Goal: Information Seeking & Learning: Learn about a topic

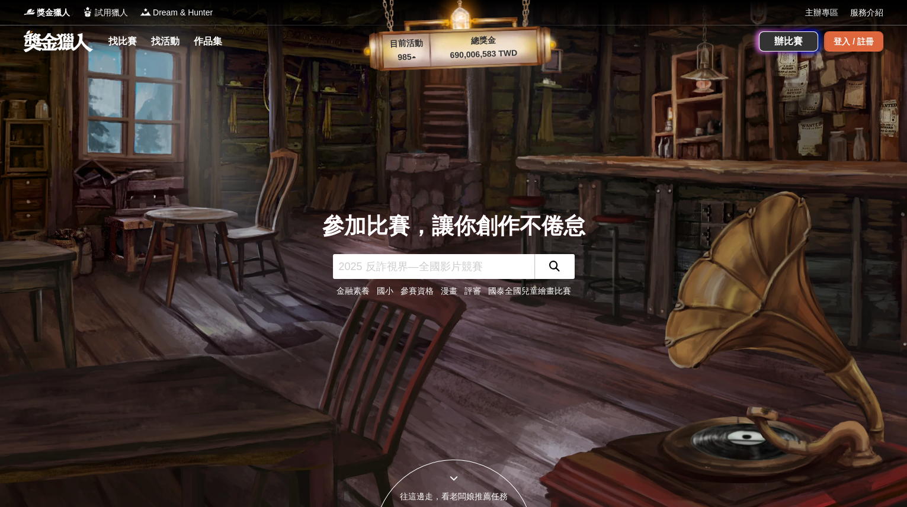
click at [837, 41] on div "登入 / 註冊" at bounding box center [853, 41] width 59 height 20
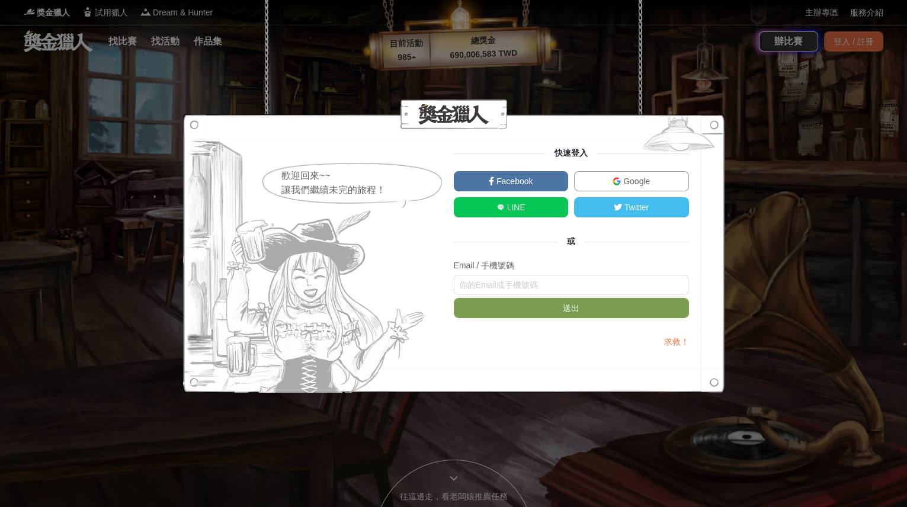
click at [538, 181] on link "Facebook" at bounding box center [511, 181] width 115 height 20
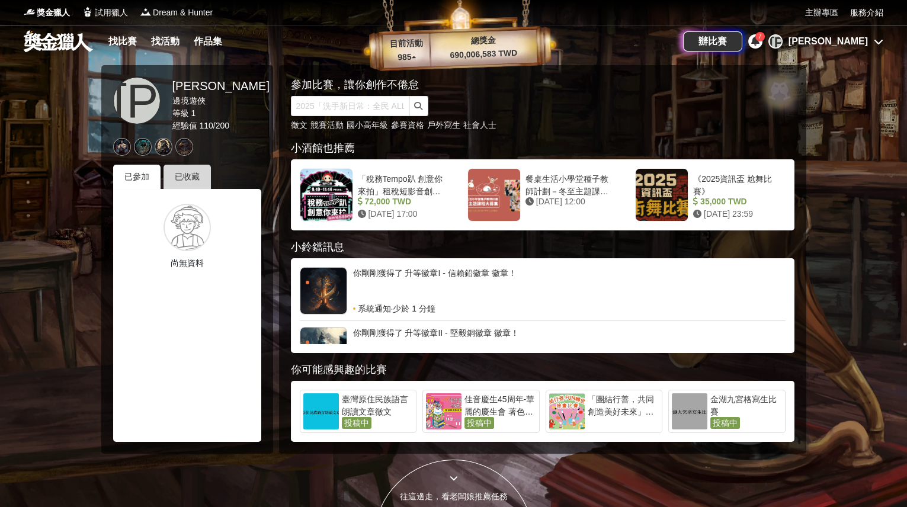
click at [188, 178] on div "已收藏" at bounding box center [186, 177] width 47 height 24
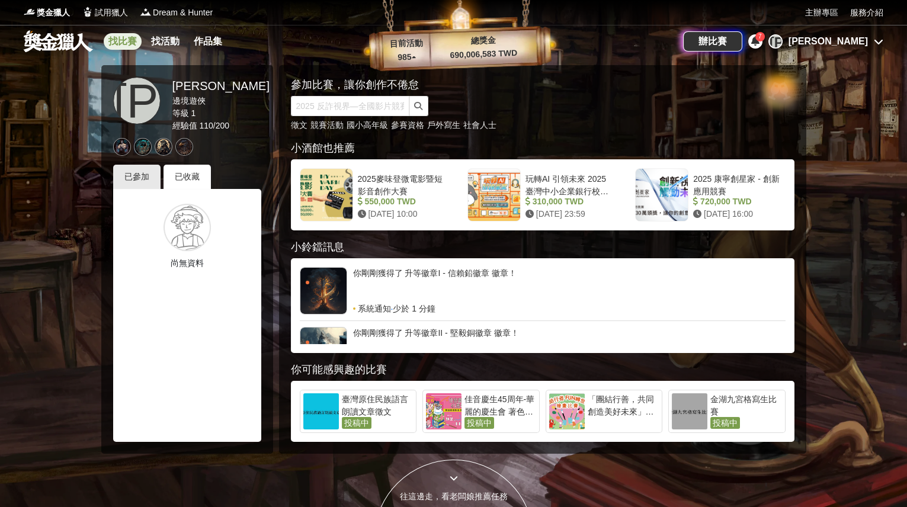
click at [134, 41] on link "找比賽" at bounding box center [123, 41] width 38 height 17
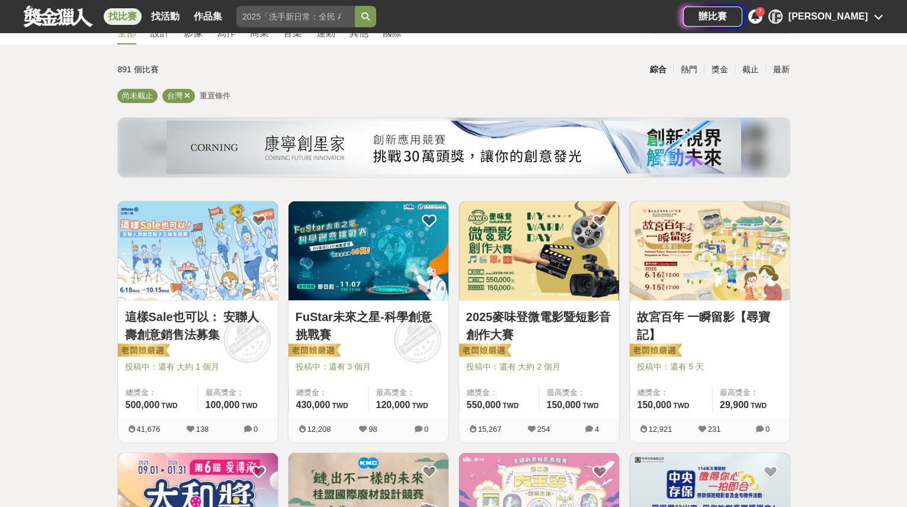
scroll to position [53, 0]
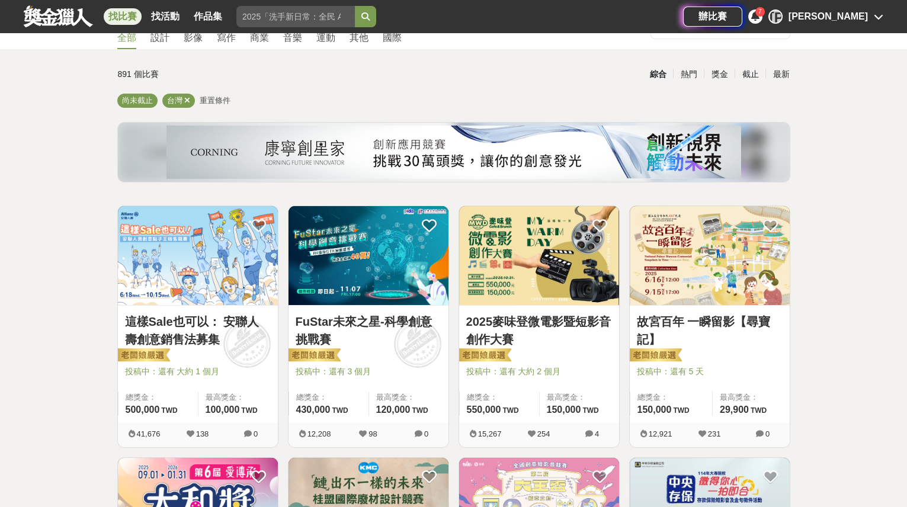
click at [386, 265] on img at bounding box center [368, 255] width 160 height 99
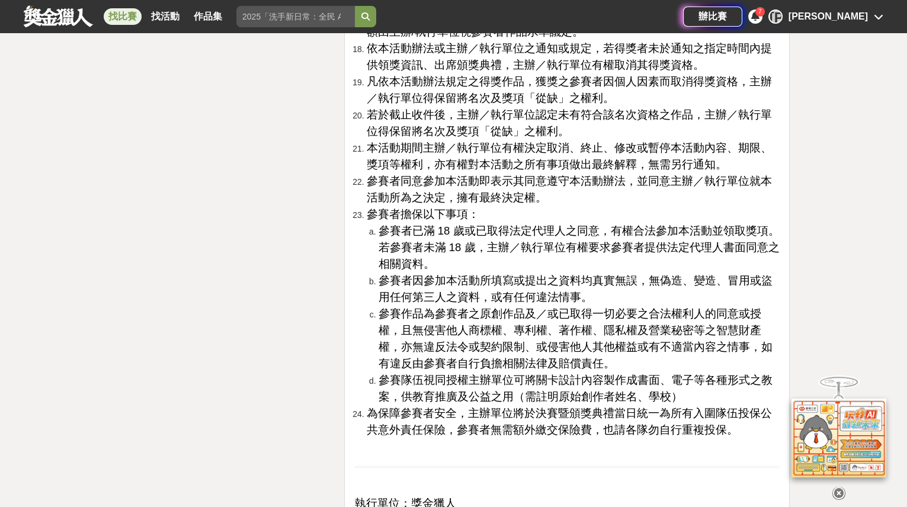
scroll to position [4307, 0]
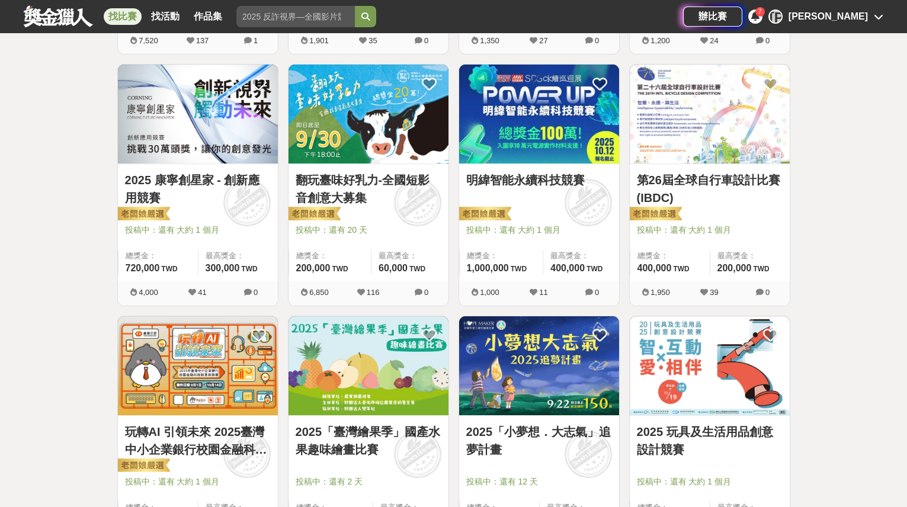
scroll to position [699, 0]
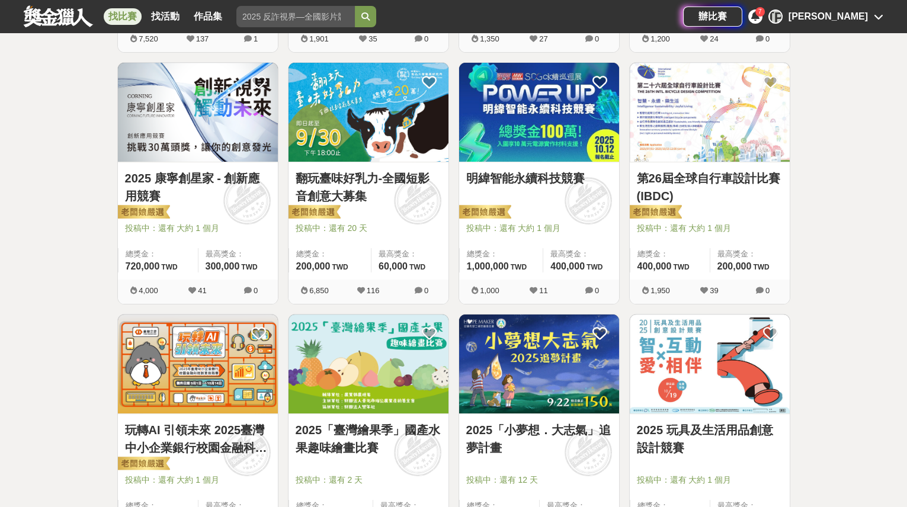
click at [381, 378] on img at bounding box center [368, 363] width 160 height 99
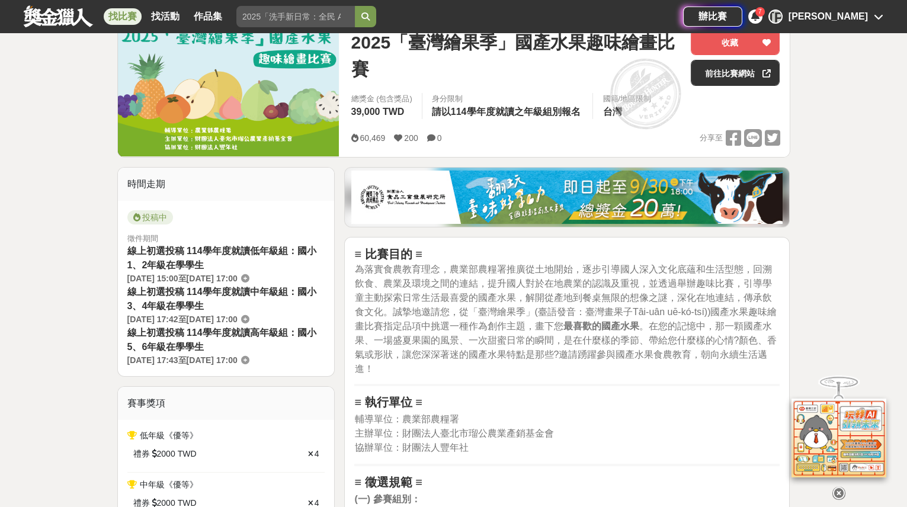
scroll to position [161, 0]
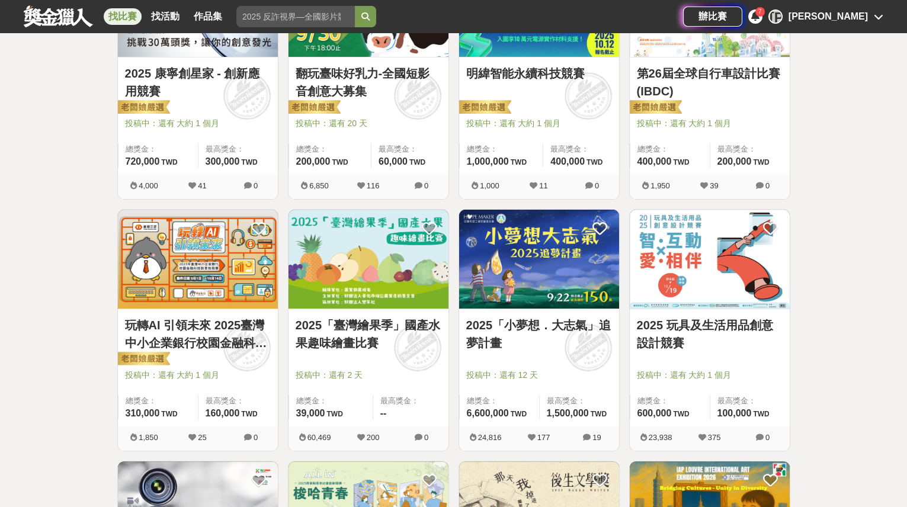
scroll to position [807, 0]
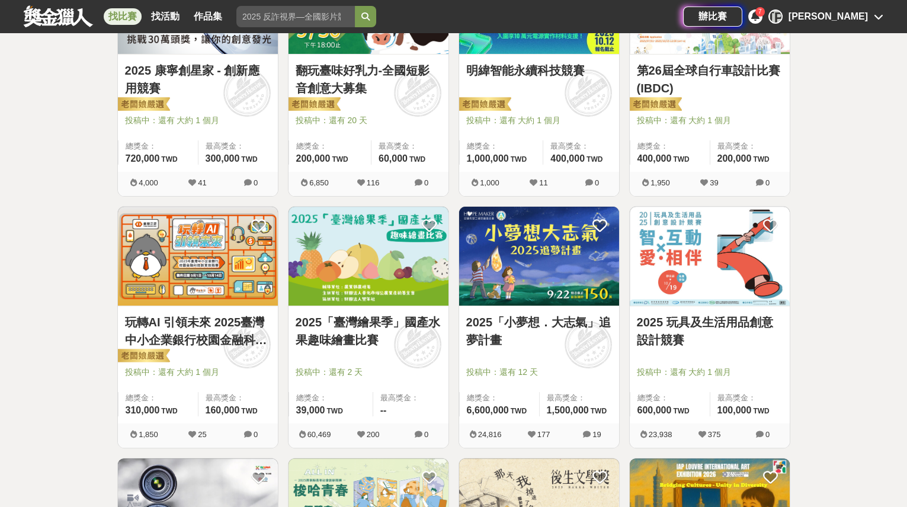
click at [710, 266] on img at bounding box center [710, 256] width 160 height 99
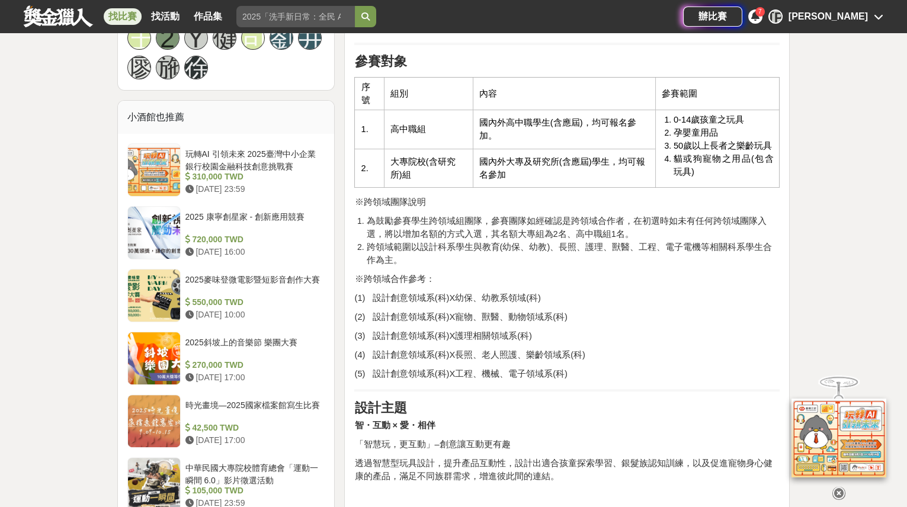
scroll to position [915, 0]
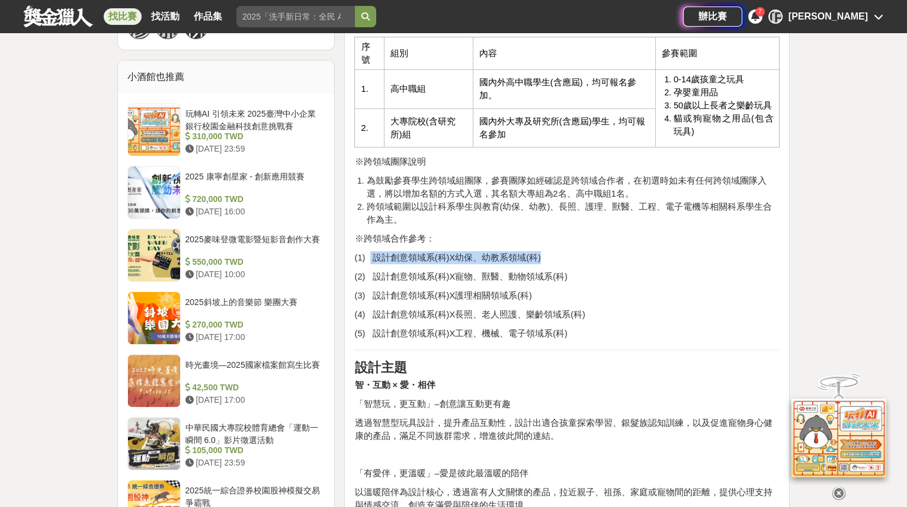
drag, startPoint x: 371, startPoint y: 256, endPoint x: 540, endPoint y: 252, distance: 168.8
click at [540, 252] on p "(1) 設計創意領域系(科)X幼保、幼教系領域(科)" at bounding box center [566, 257] width 425 height 13
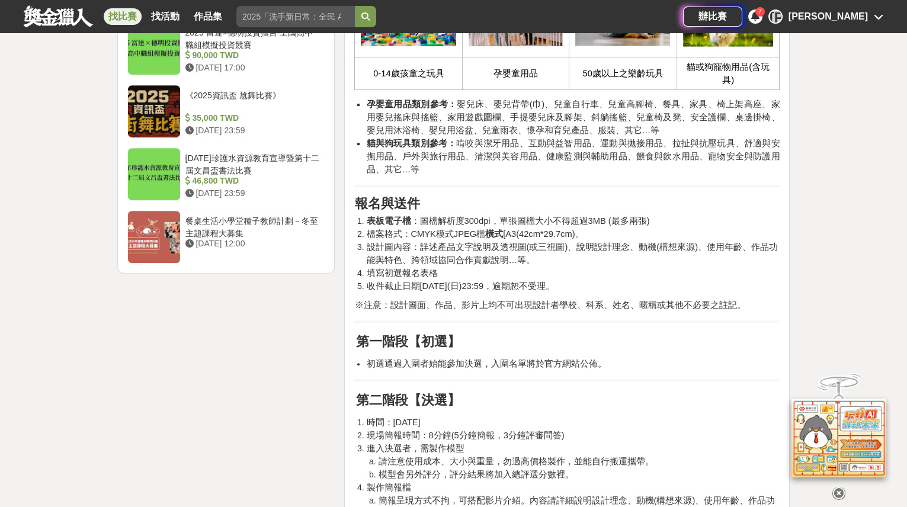
scroll to position [1561, 0]
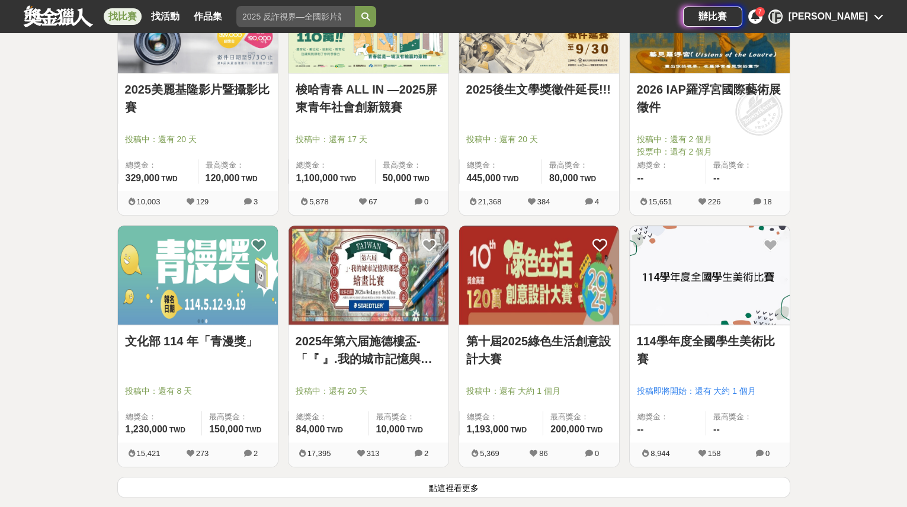
scroll to position [1294, 0]
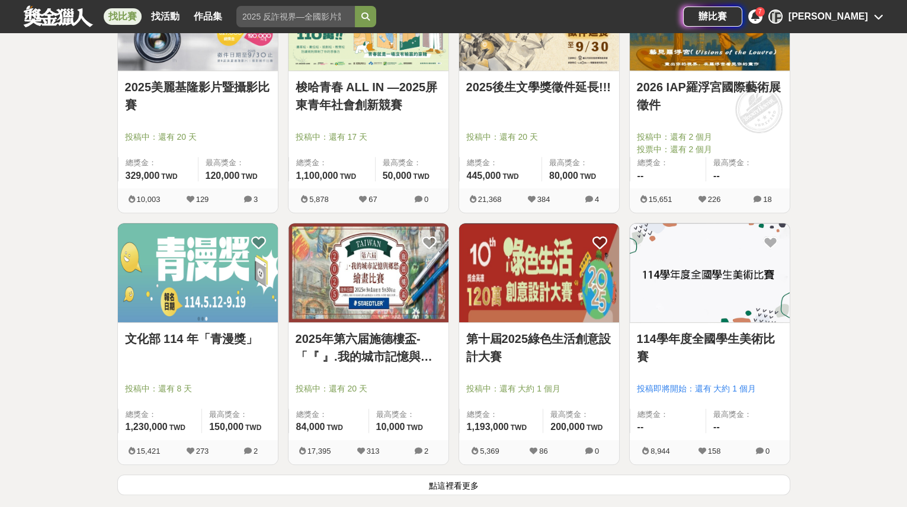
click at [181, 299] on img at bounding box center [198, 272] width 160 height 99
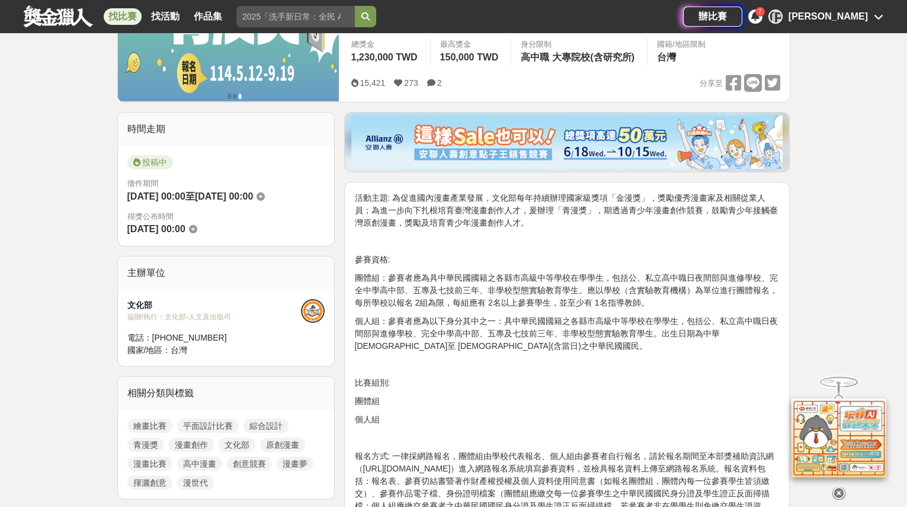
scroll to position [215, 0]
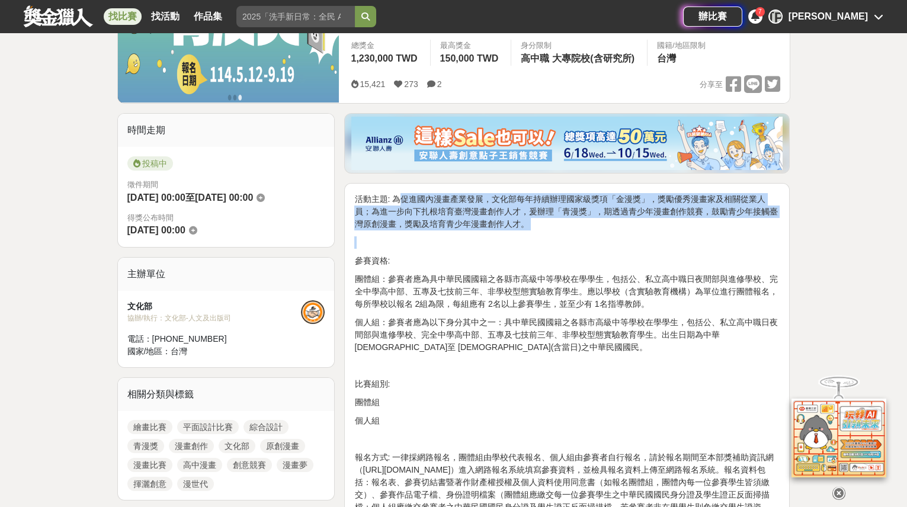
drag, startPoint x: 396, startPoint y: 198, endPoint x: 683, endPoint y: 229, distance: 288.3
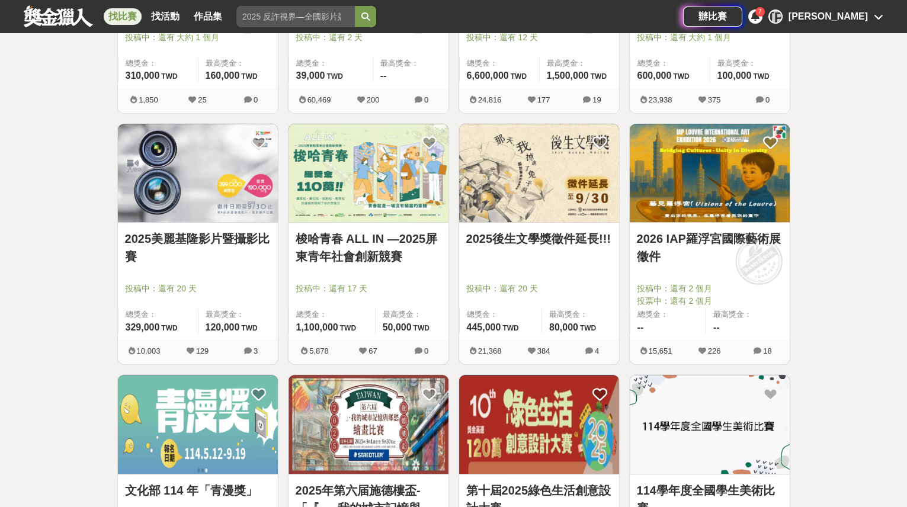
scroll to position [1509, 0]
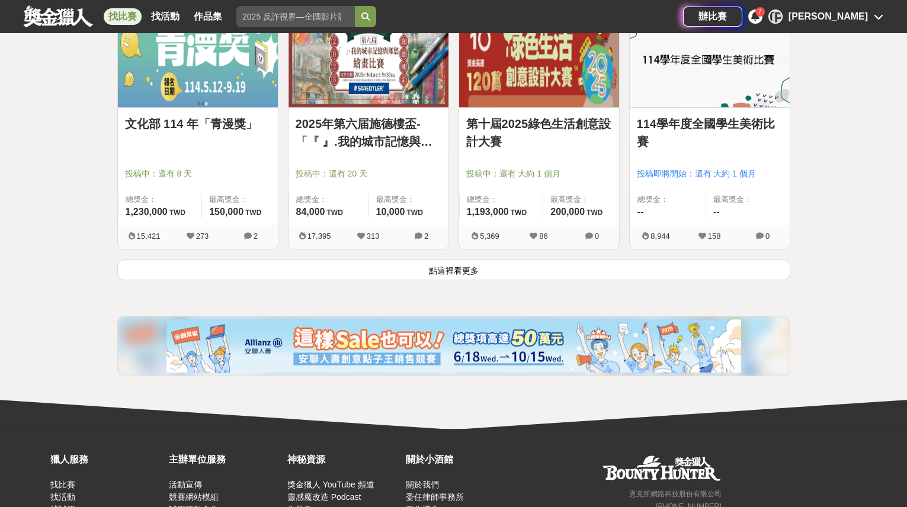
click at [516, 265] on button "點這裡看更多" at bounding box center [453, 269] width 673 height 21
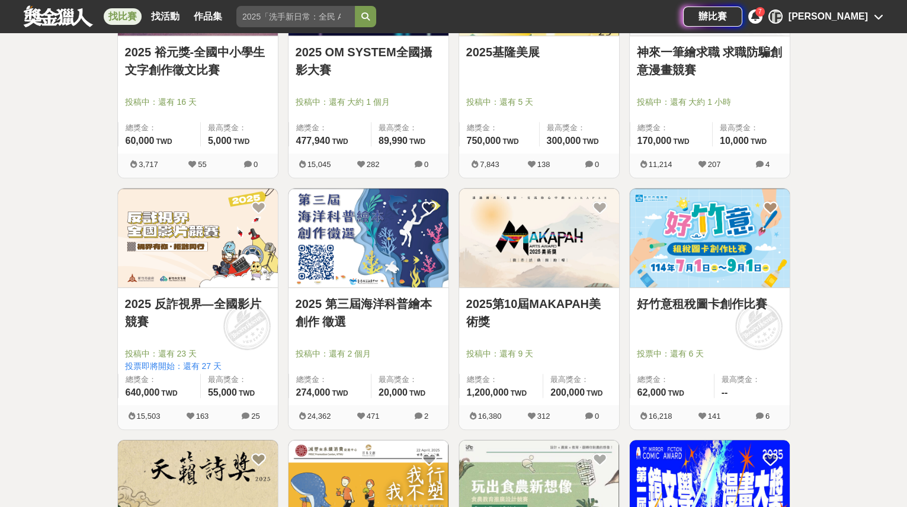
scroll to position [1832, 0]
click at [393, 223] on img at bounding box center [368, 237] width 160 height 99
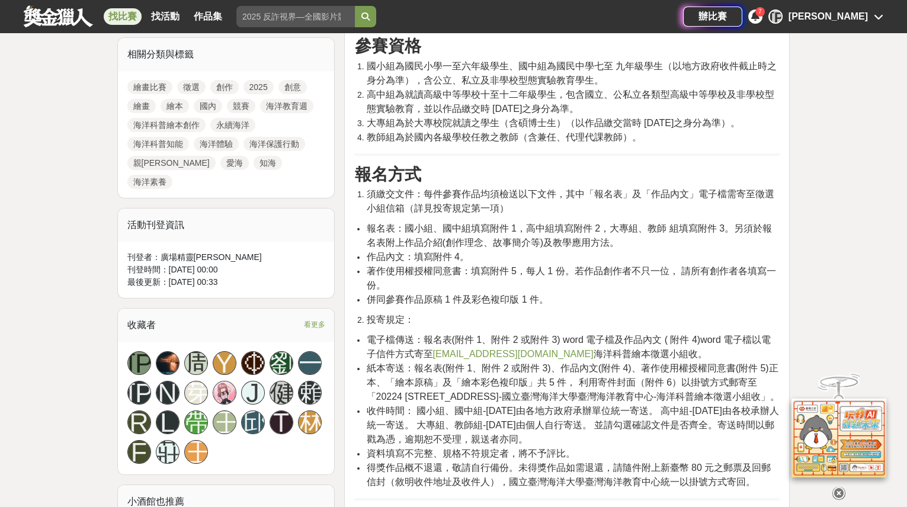
scroll to position [538, 0]
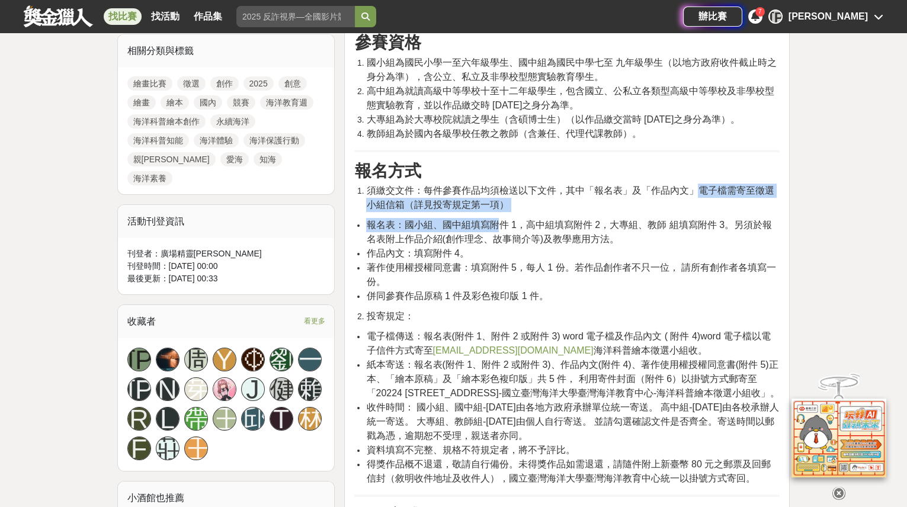
drag, startPoint x: 694, startPoint y: 188, endPoint x: 494, endPoint y: 211, distance: 201.4
drag, startPoint x: 494, startPoint y: 211, endPoint x: 429, endPoint y: 227, distance: 66.5
click at [429, 227] on span "報名表：國小組、國中組填寫附件 1，高中組填寫附件 2，大專組、教師 組填寫附件 3。另須於報名表附上作品介紹(創作理念、故事簡介等)及教學應用方法。" at bounding box center [568, 232] width 405 height 24
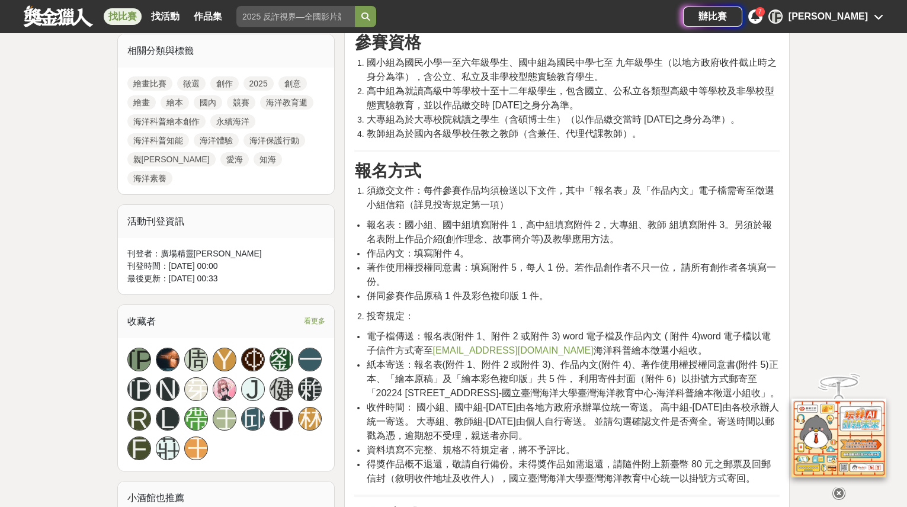
click at [669, 244] on li "報名表：國小組、國中組填寫附件 1，高中組填寫附件 2，大專組、教師 組填寫附件 3。另須於報名表附上作品介紹(創作理念、故事簡介等)及教學應用方法。" at bounding box center [572, 232] width 413 height 28
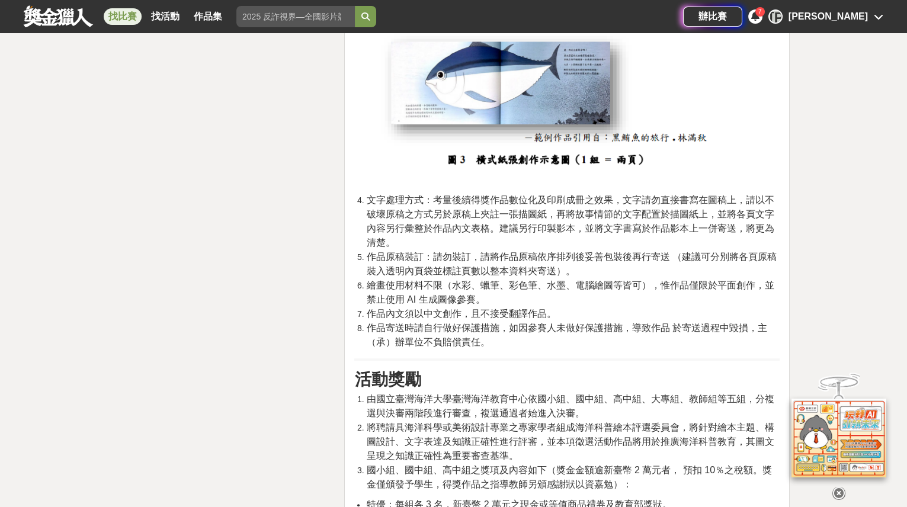
scroll to position [2153, 0]
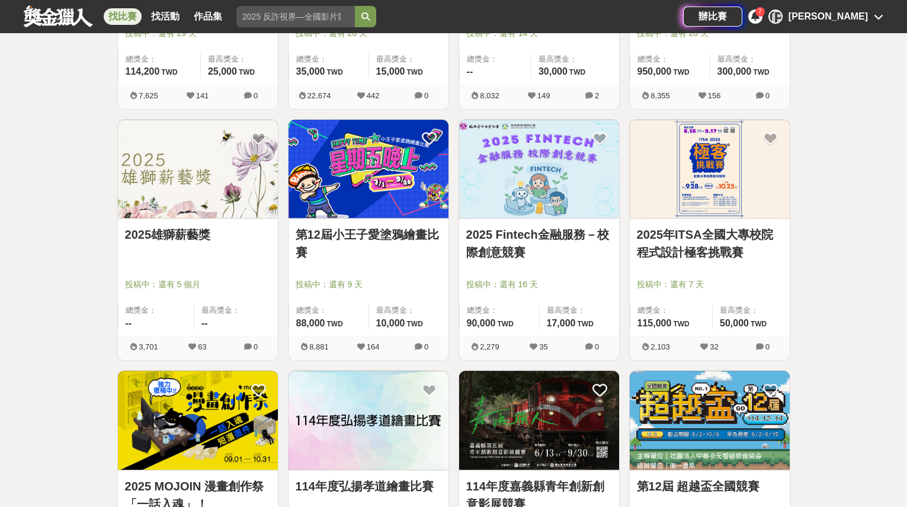
scroll to position [2424, 0]
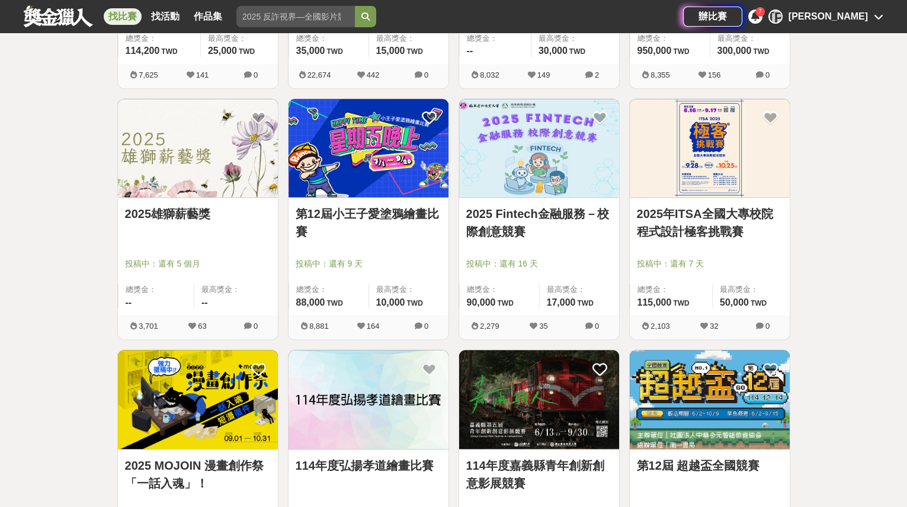
click at [410, 133] on img at bounding box center [368, 148] width 160 height 99
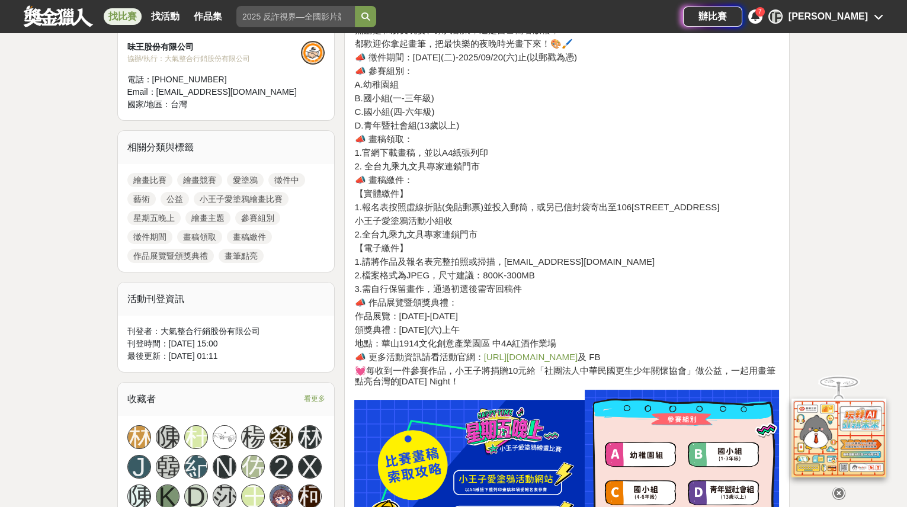
scroll to position [484, 0]
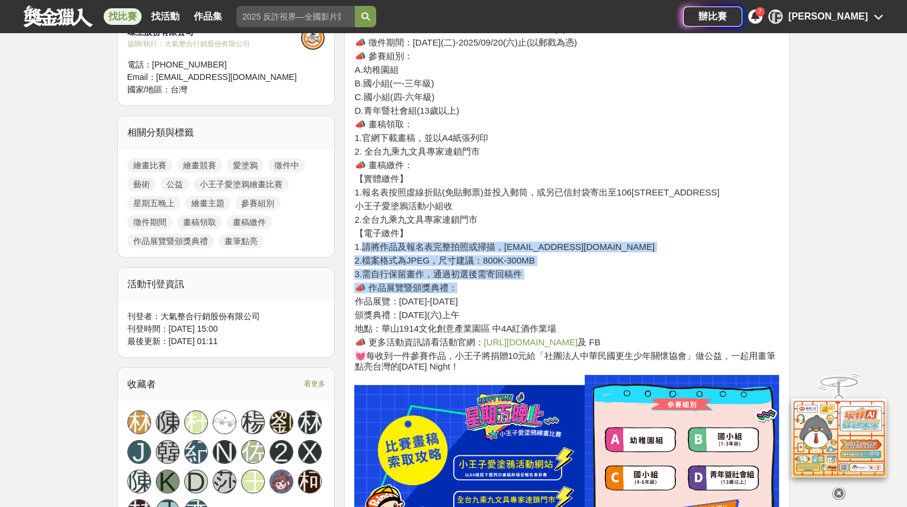
drag, startPoint x: 361, startPoint y: 243, endPoint x: 620, endPoint y: 279, distance: 261.3
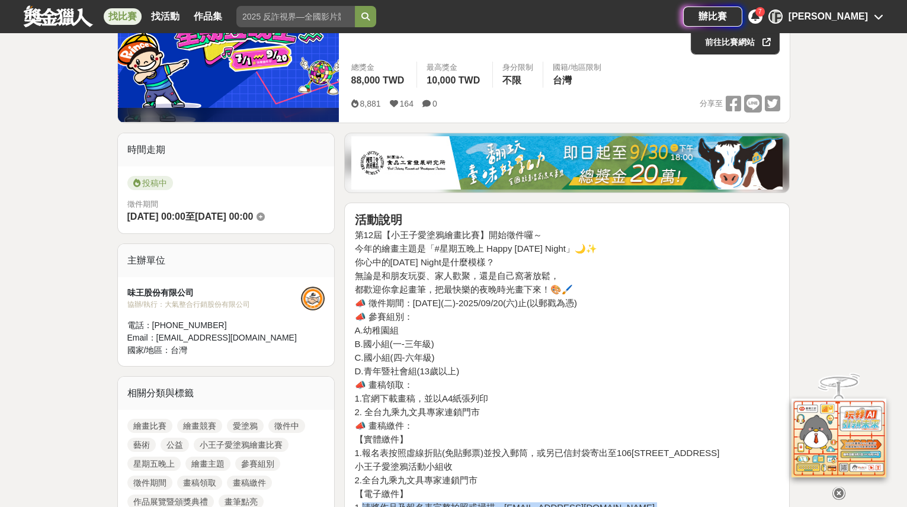
scroll to position [215, 0]
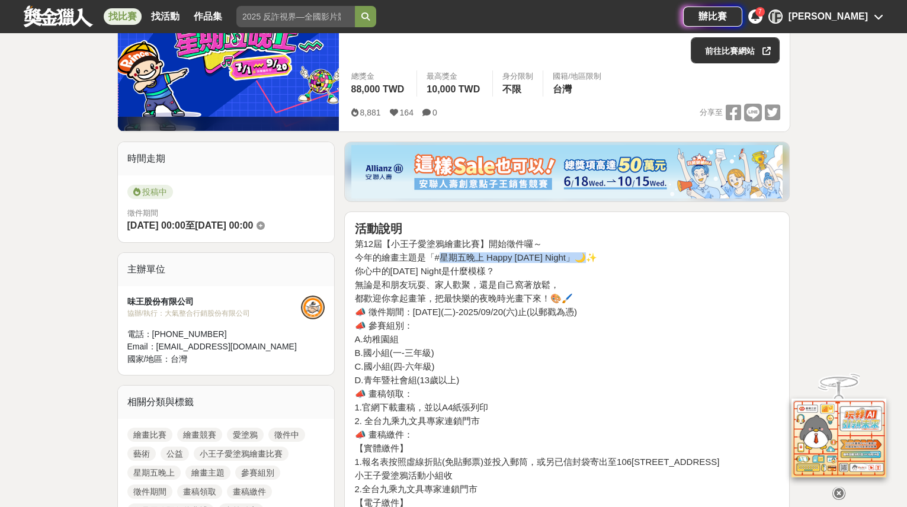
drag, startPoint x: 437, startPoint y: 255, endPoint x: 573, endPoint y: 252, distance: 135.6
click at [576, 254] on h4 "今年的繪畫主題是「#星期五晚上 Happy [DATE] Night」🌙✨" at bounding box center [566, 257] width 425 height 11
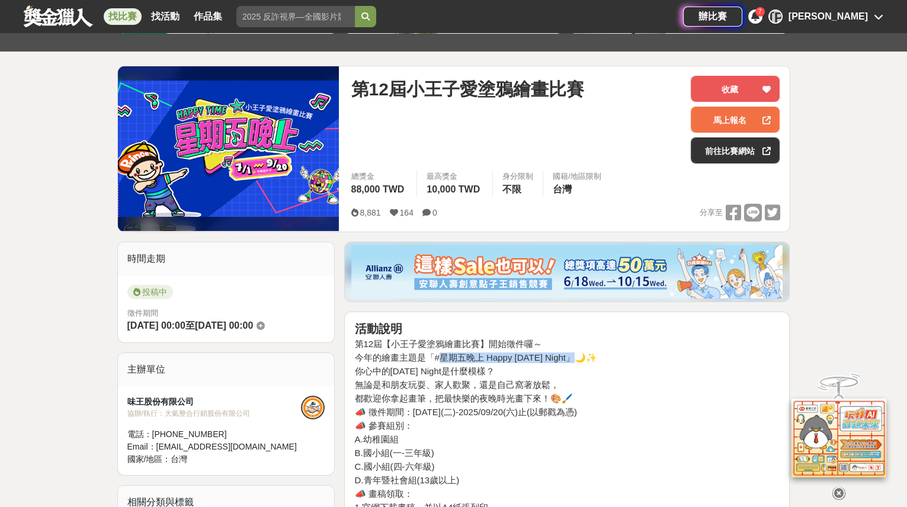
scroll to position [107, 0]
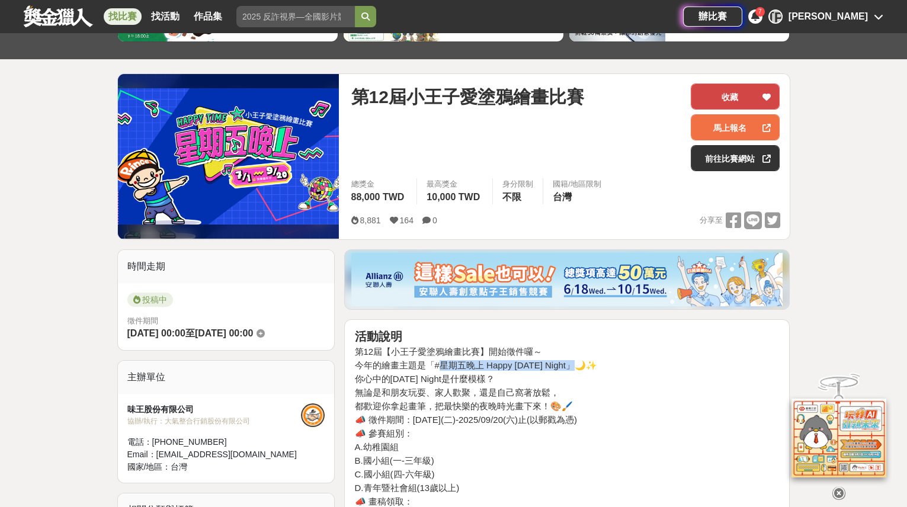
click at [733, 92] on button "收藏" at bounding box center [735, 97] width 89 height 26
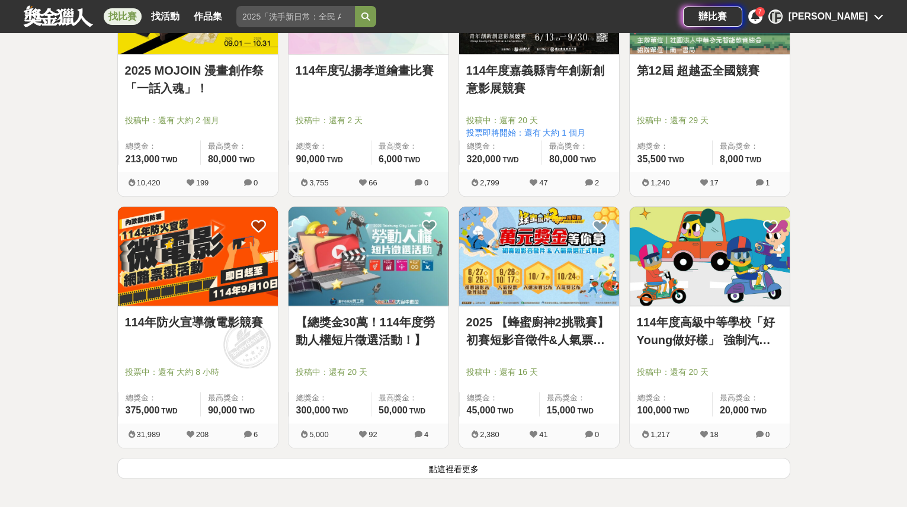
scroll to position [2855, 0]
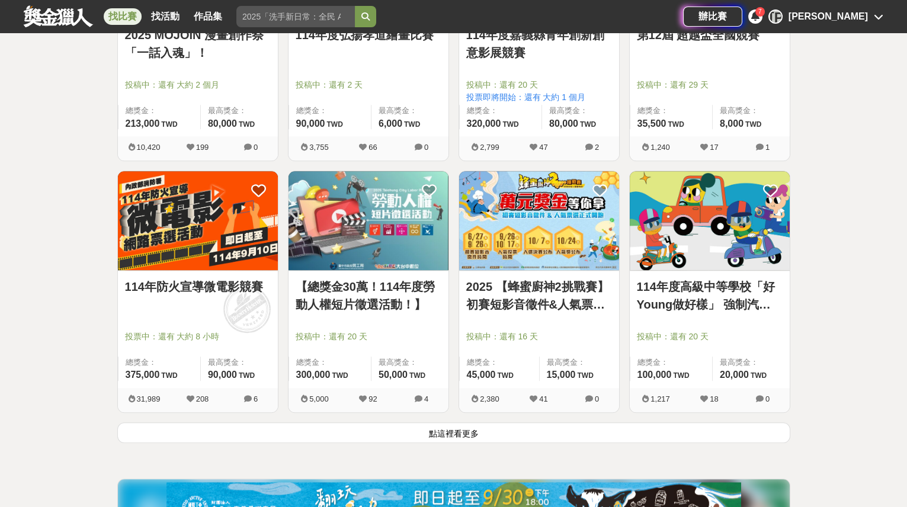
click at [681, 195] on img at bounding box center [710, 220] width 160 height 99
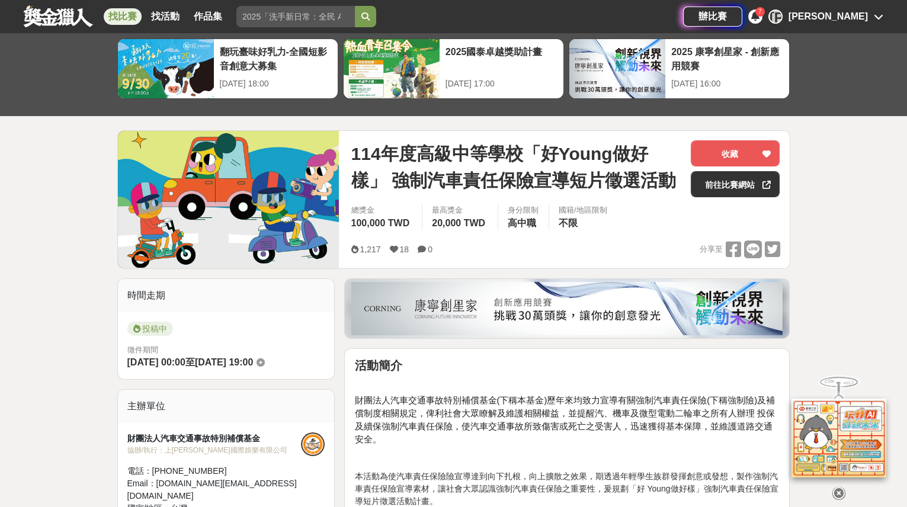
scroll to position [53, 0]
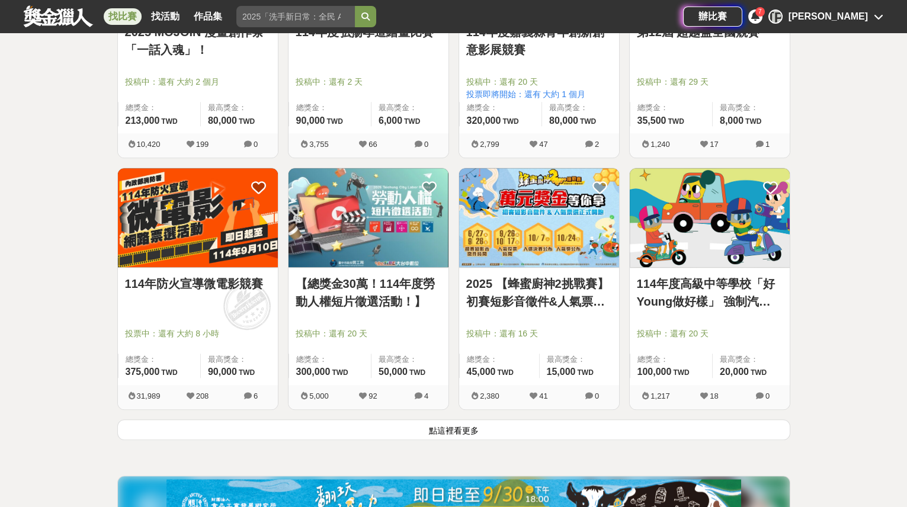
scroll to position [2909, 0]
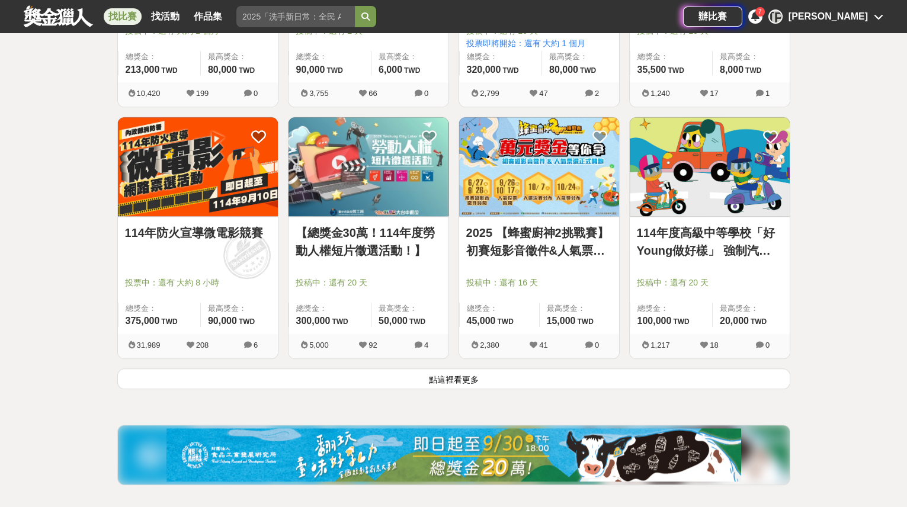
click at [429, 370] on button "點這裡看更多" at bounding box center [453, 378] width 673 height 21
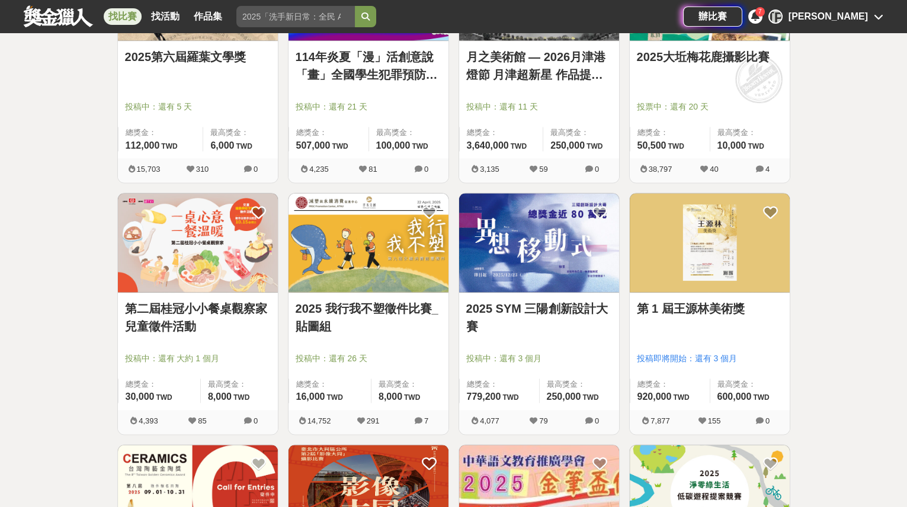
scroll to position [4093, 0]
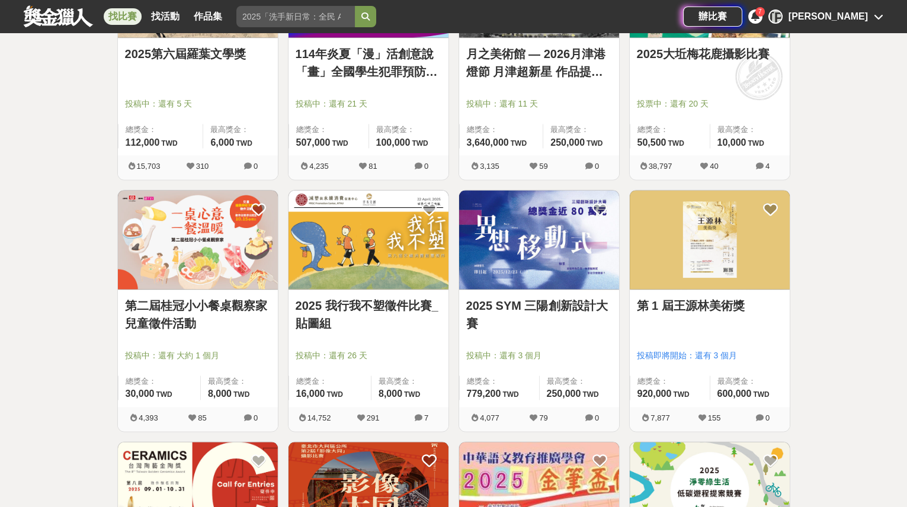
click at [400, 255] on img at bounding box center [368, 239] width 160 height 99
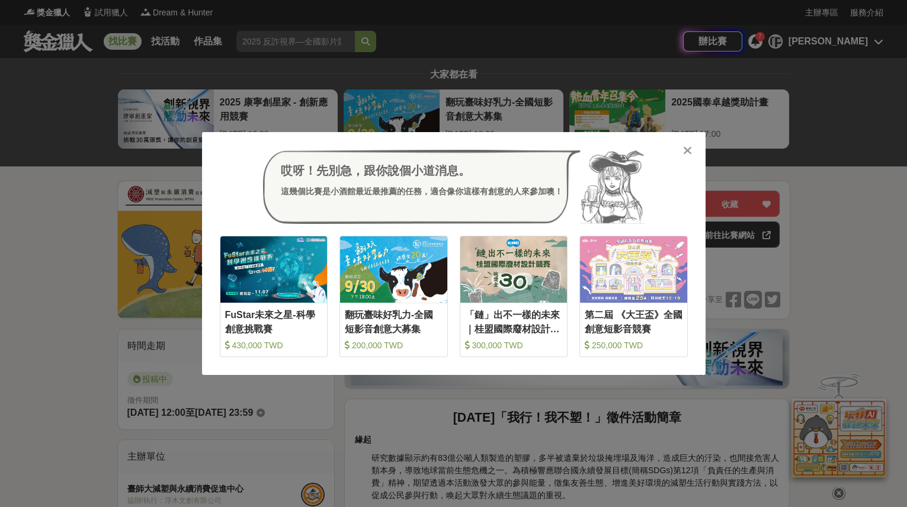
click at [683, 146] on icon at bounding box center [687, 151] width 9 height 12
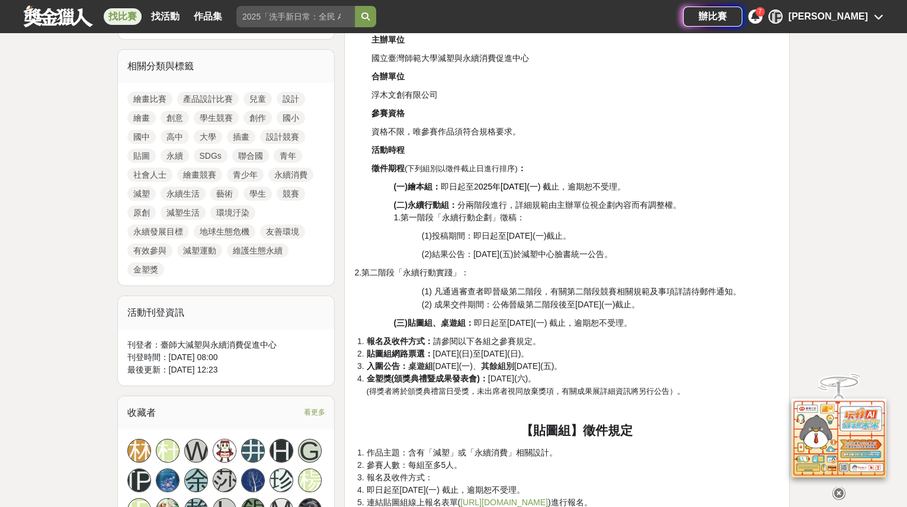
scroll to position [538, 0]
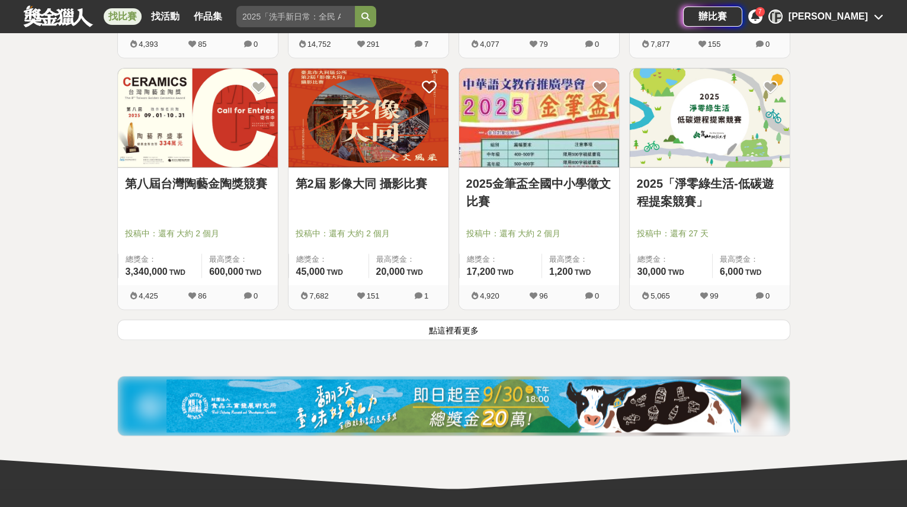
scroll to position [4470, 0]
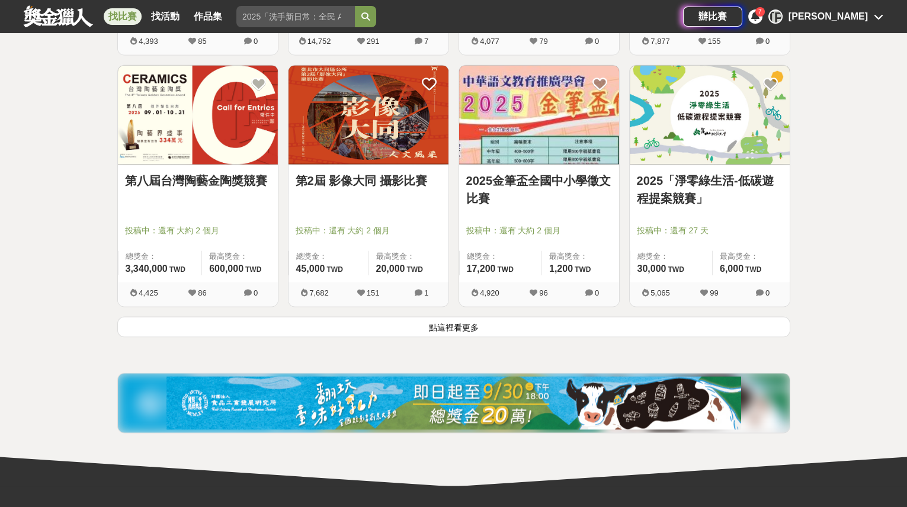
click at [484, 316] on button "點這裡看更多" at bounding box center [453, 326] width 673 height 21
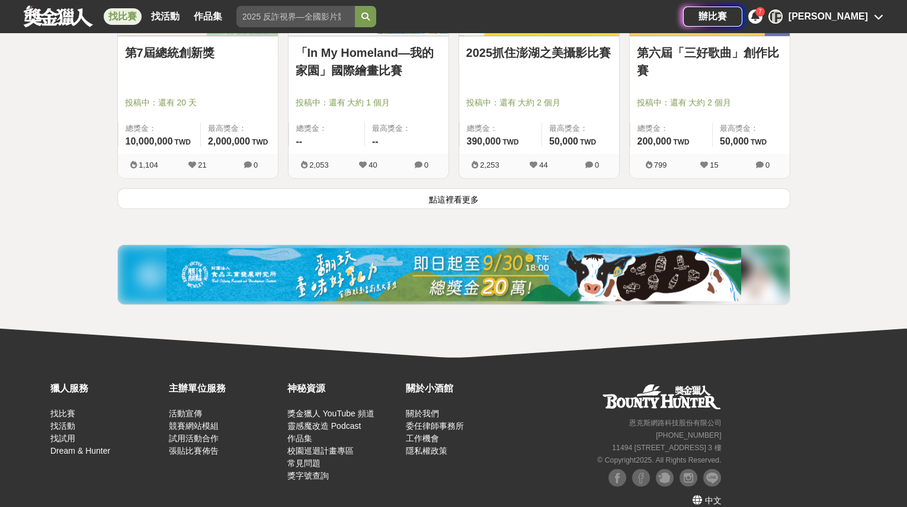
scroll to position [6112, 0]
